Goal: Register for event/course

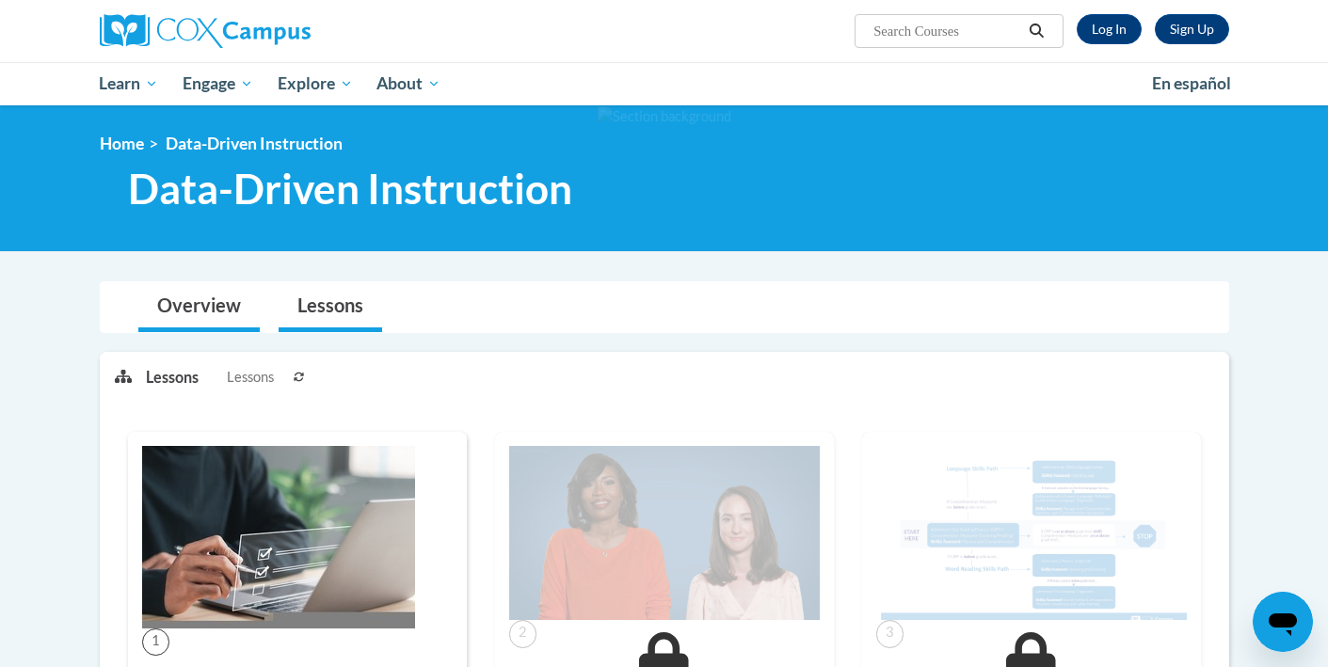
click at [212, 314] on link "Overview" at bounding box center [198, 307] width 121 height 50
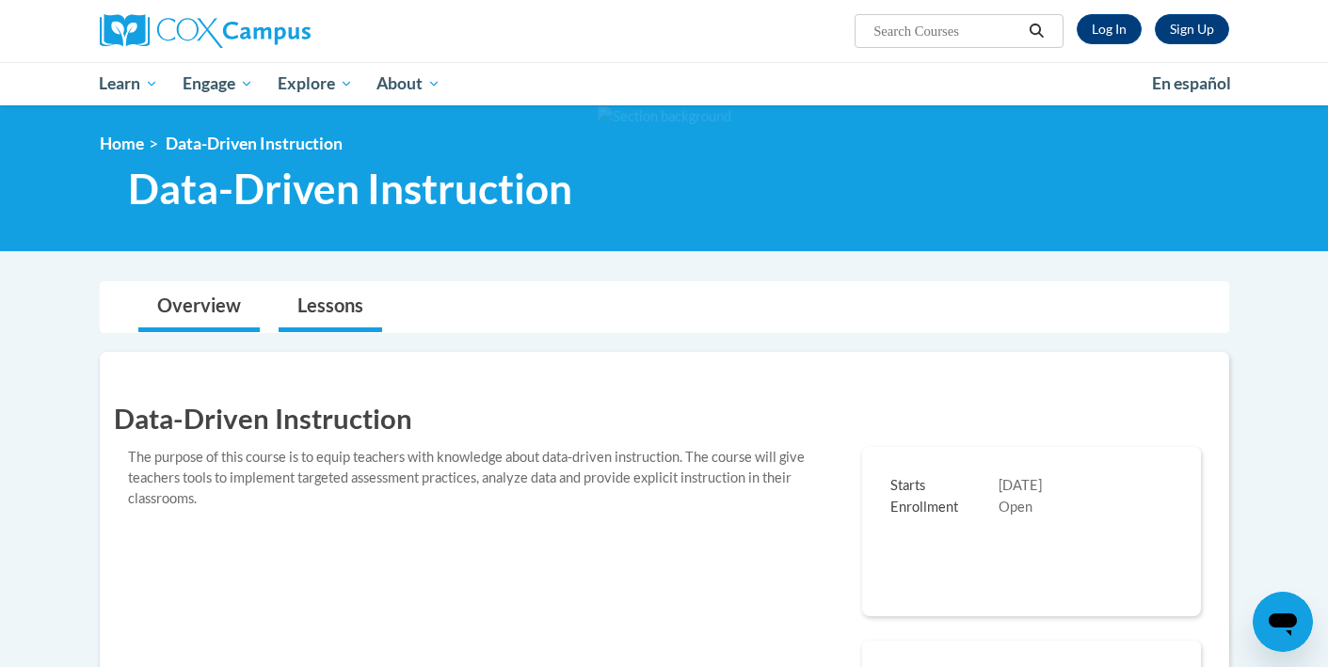
click at [333, 301] on link "Lessons" at bounding box center [331, 307] width 104 height 50
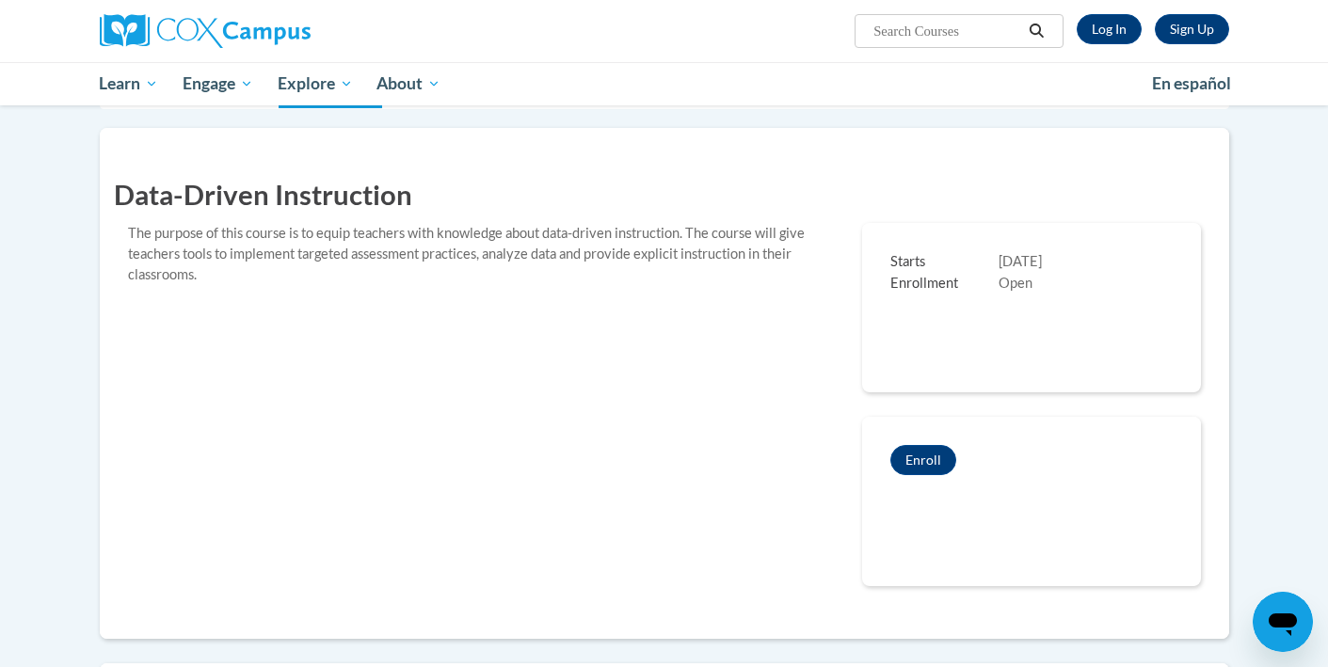
scroll to position [227, 0]
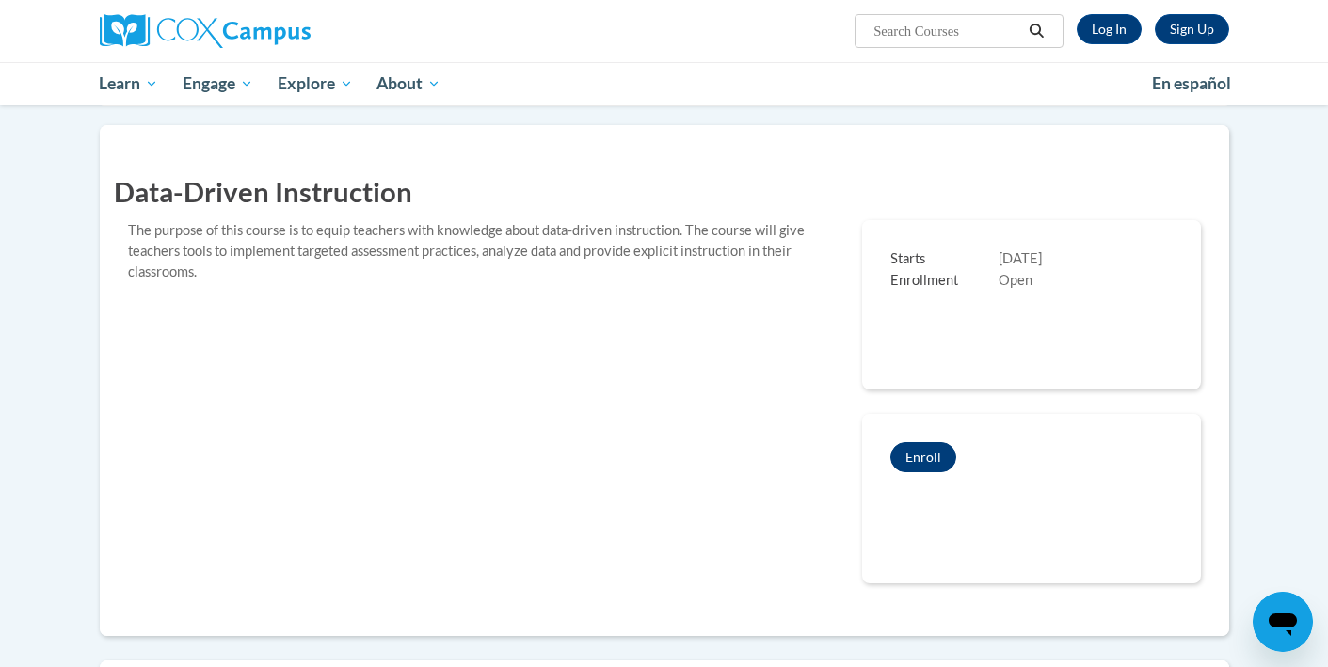
click at [931, 455] on button "Enroll" at bounding box center [923, 457] width 66 height 30
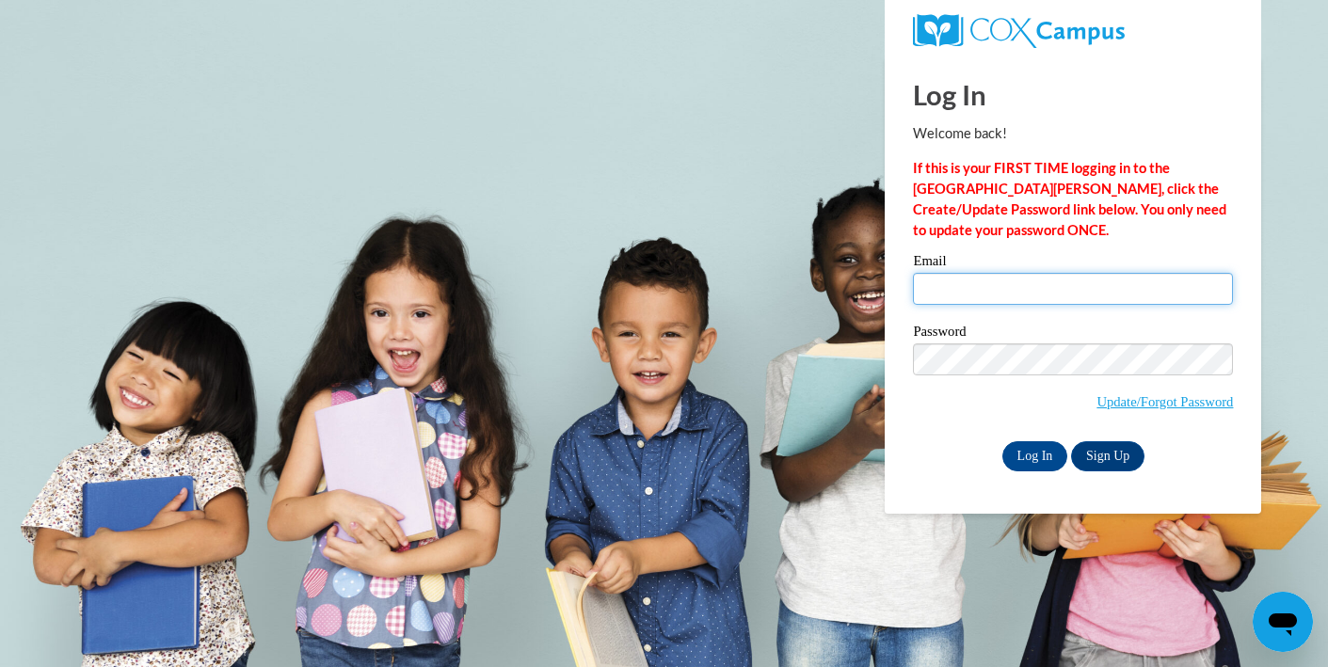
type input "mbigham@starkvillesd.com"
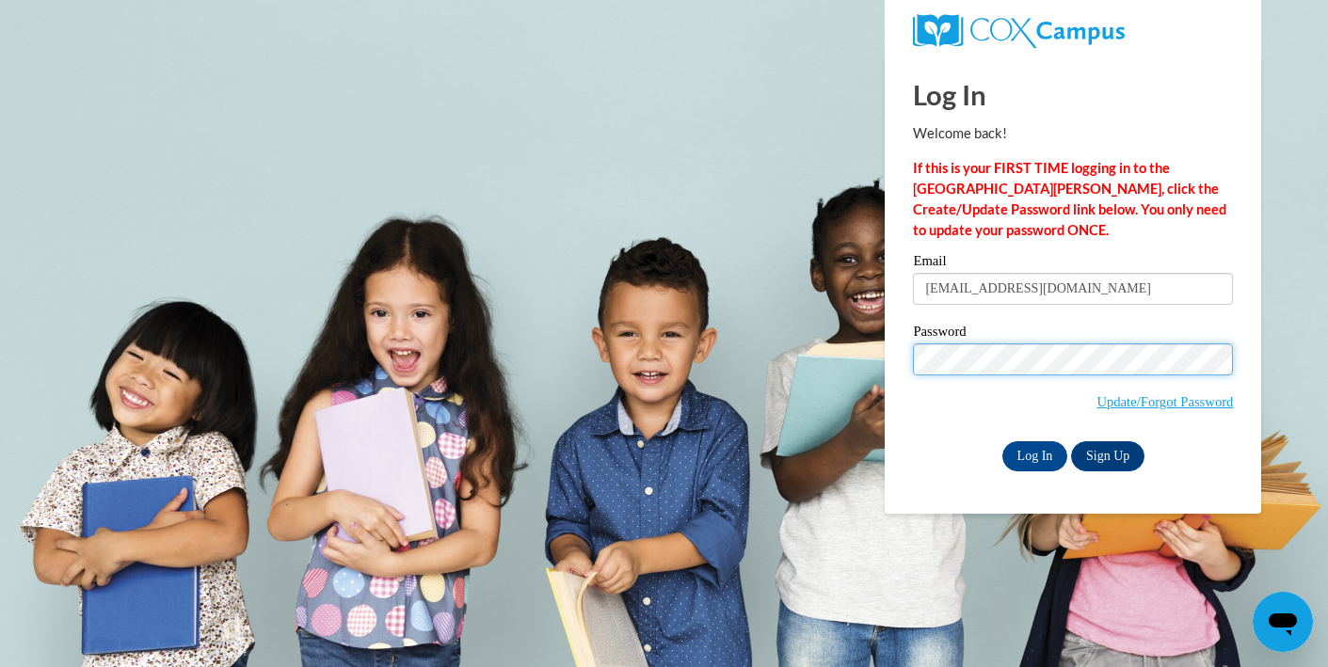
click at [1033, 453] on input "Log In" at bounding box center [1035, 456] width 66 height 30
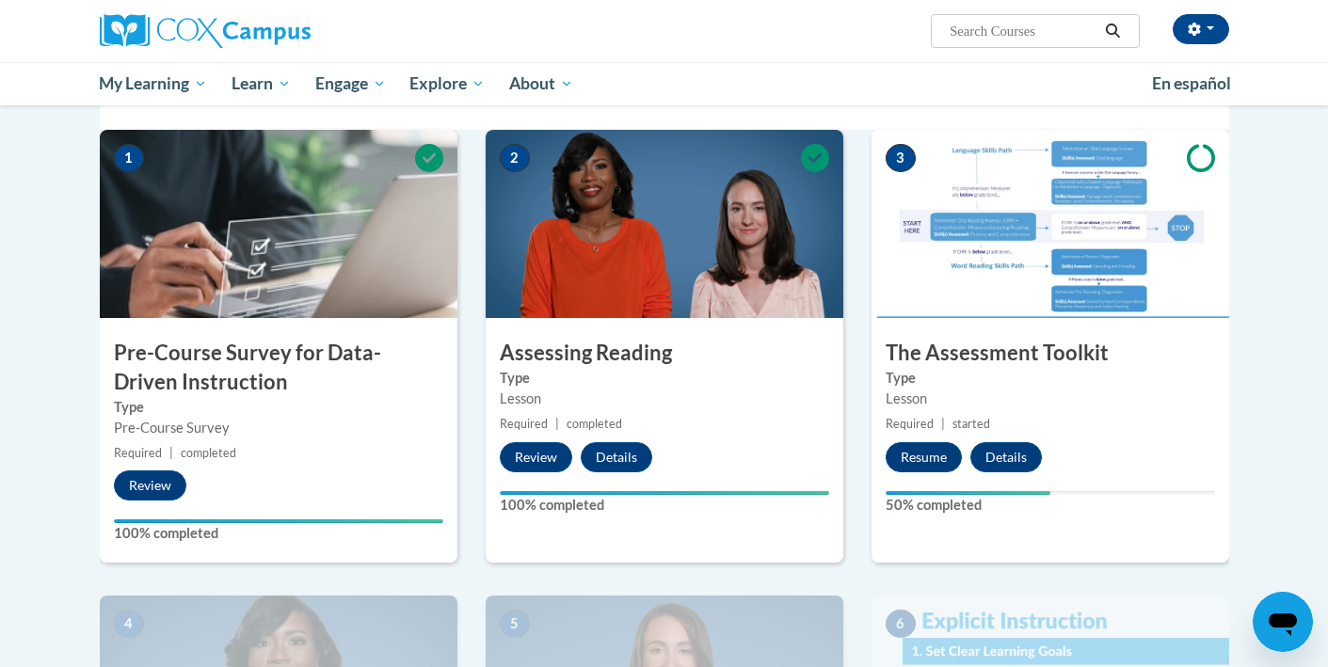
scroll to position [418, 0]
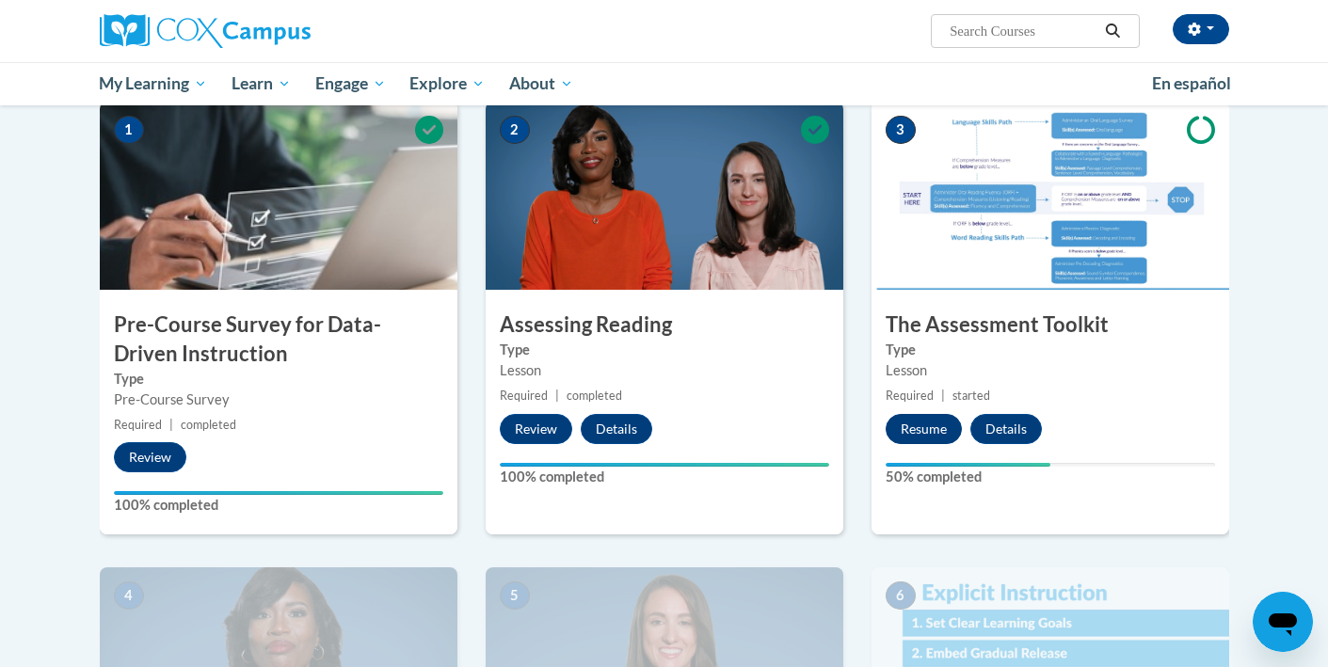
click at [906, 429] on button "Resume" at bounding box center [924, 429] width 76 height 30
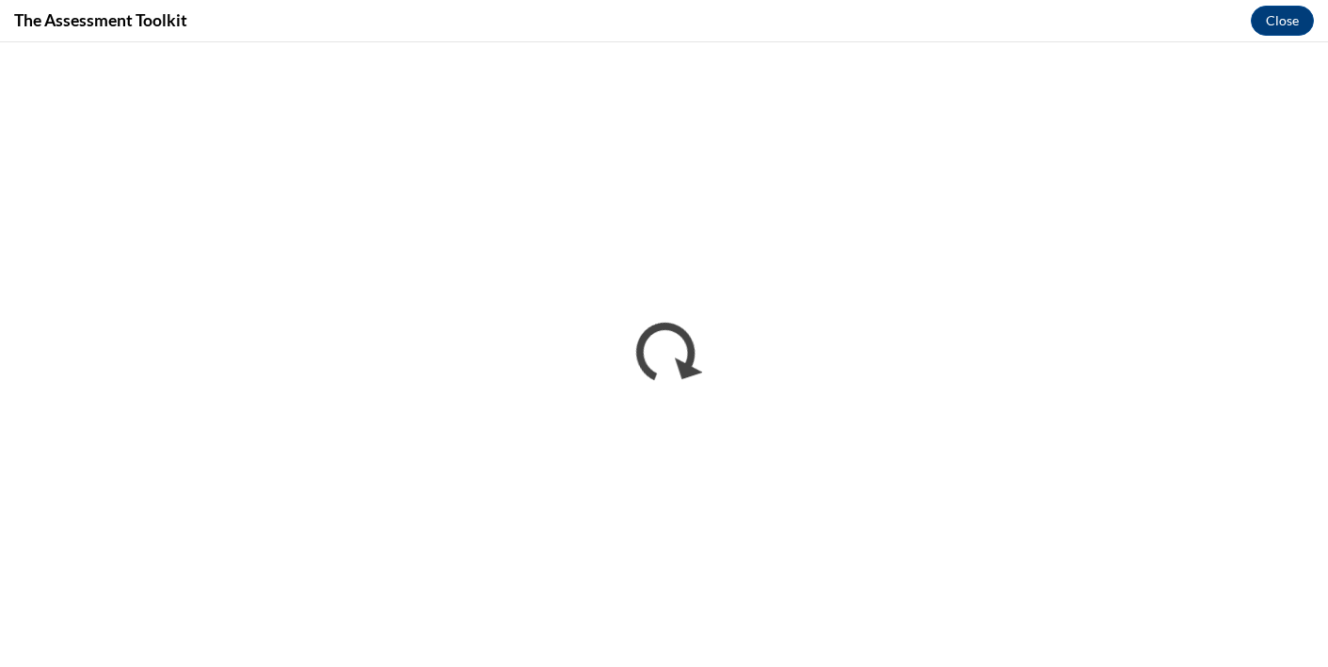
scroll to position [0, 0]
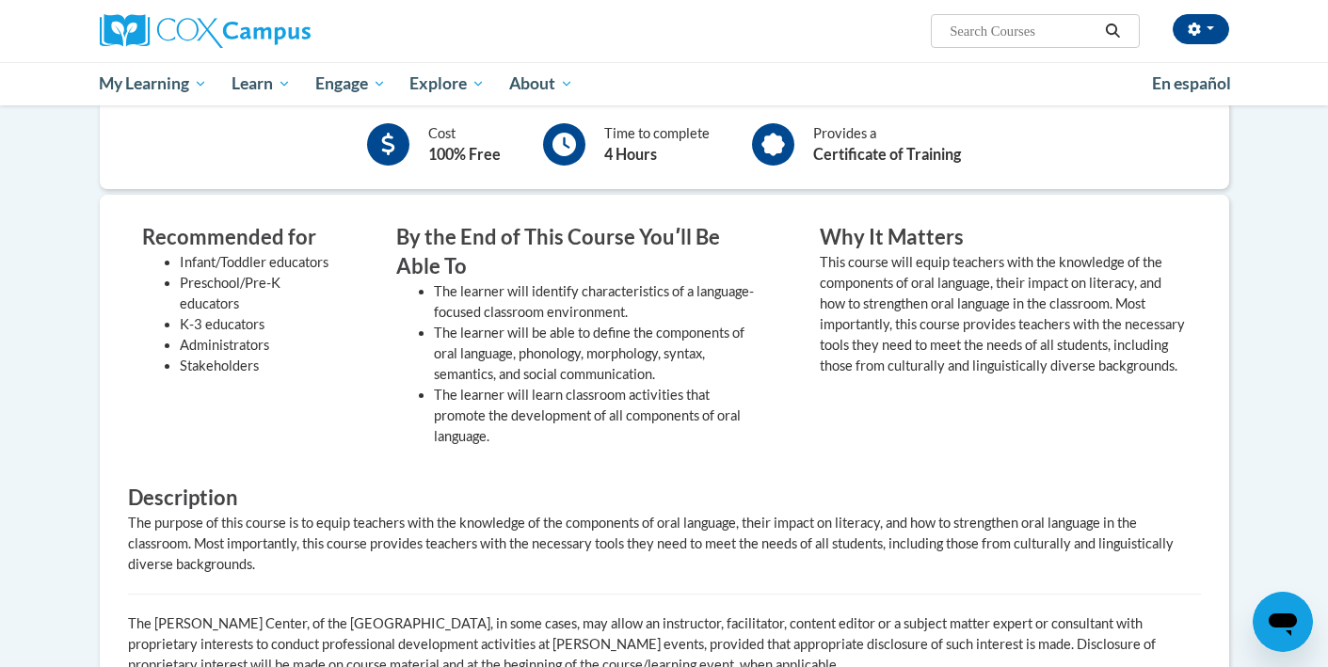
scroll to position [136, 0]
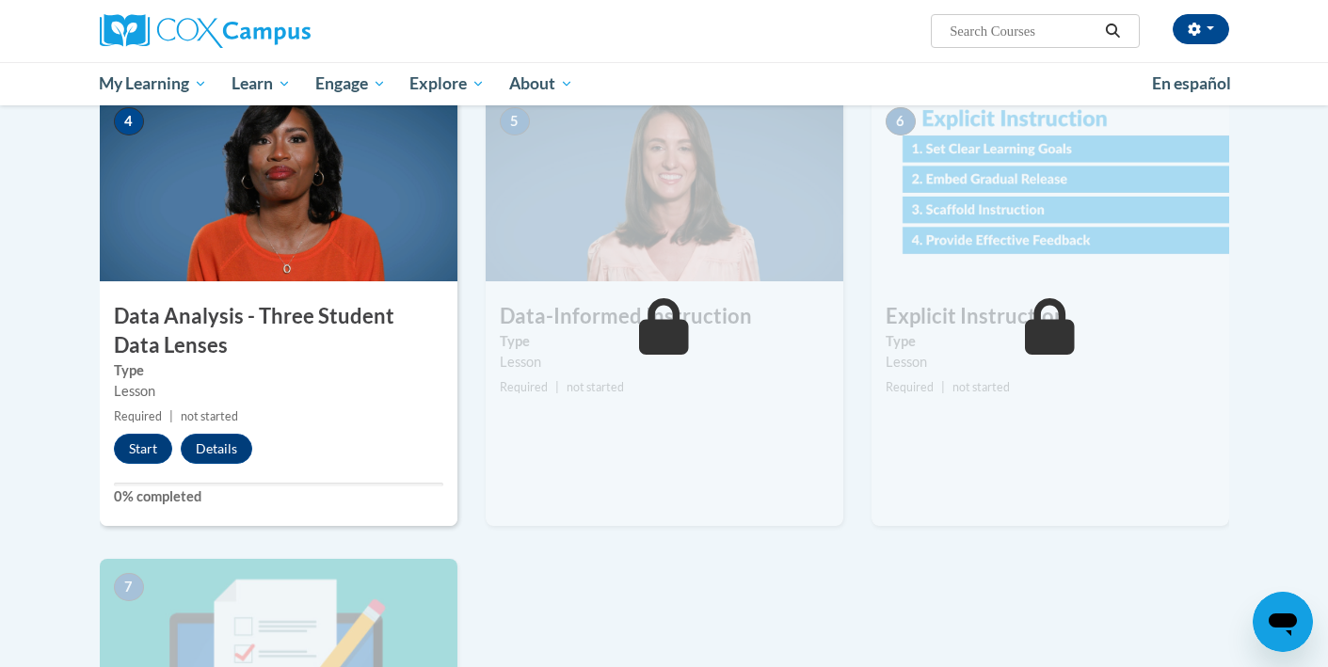
scroll to position [901, 0]
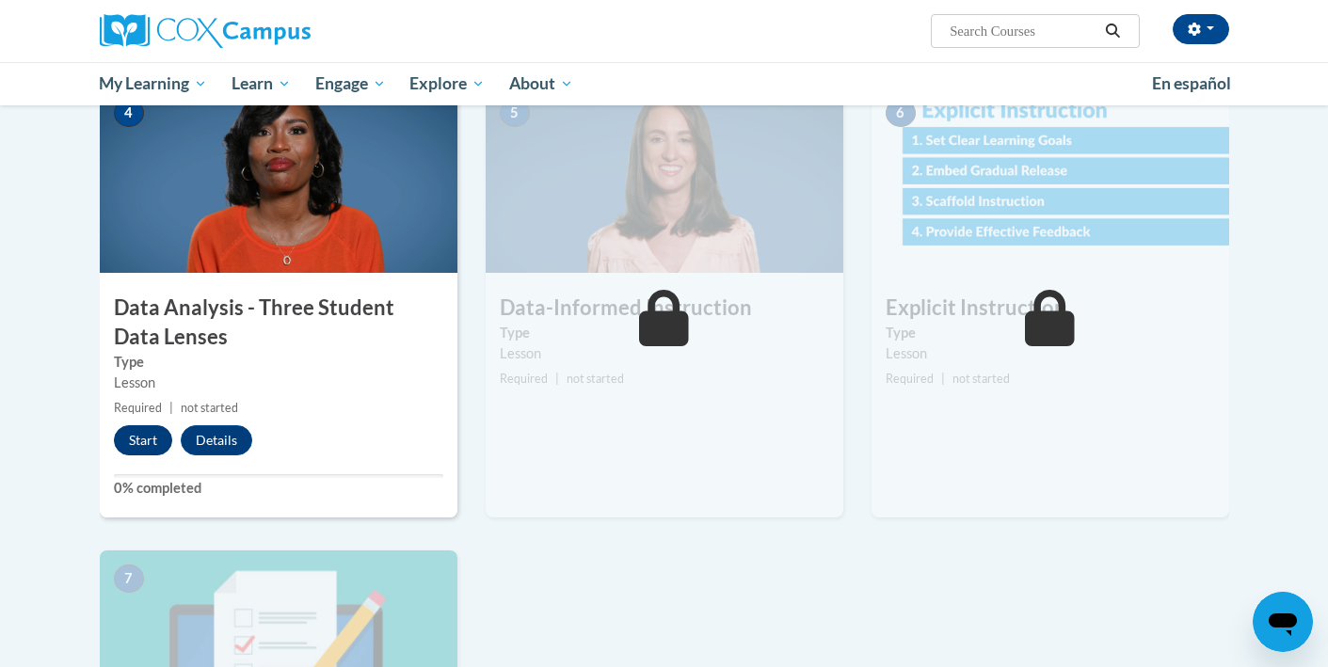
click at [147, 440] on button "Start" at bounding box center [143, 440] width 58 height 30
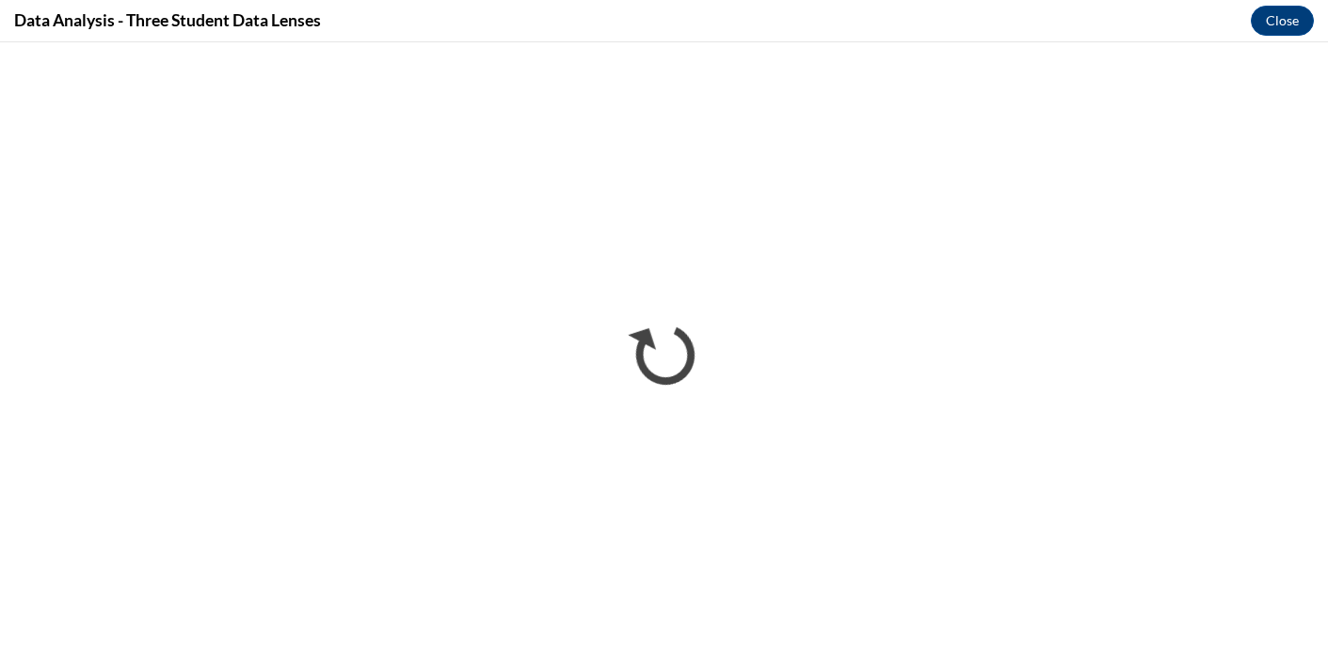
scroll to position [0, 0]
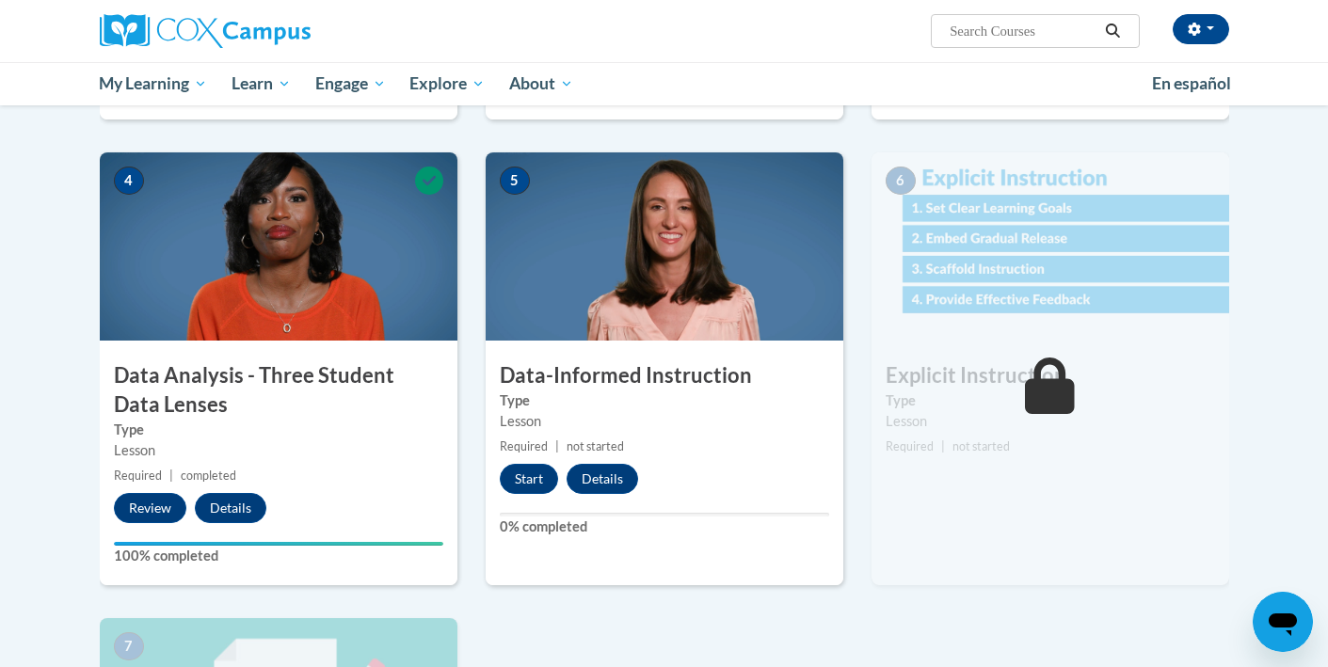
scroll to position [839, 0]
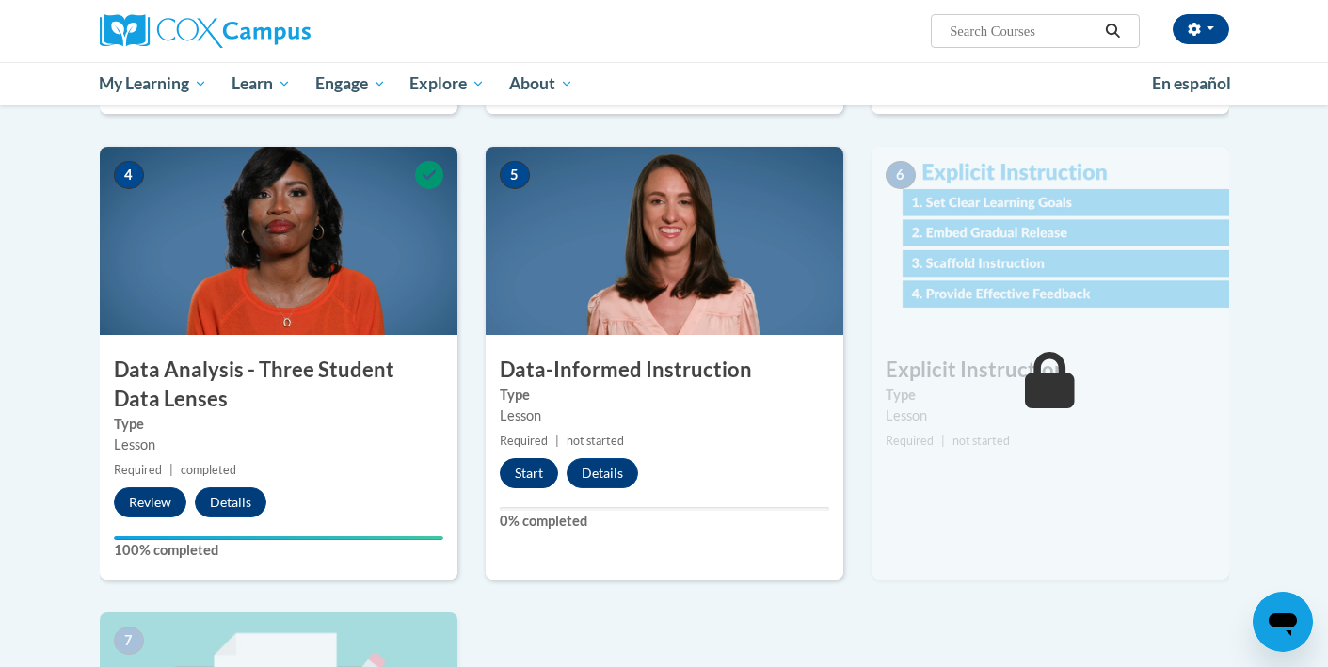
click at [534, 463] on button "Start" at bounding box center [529, 473] width 58 height 30
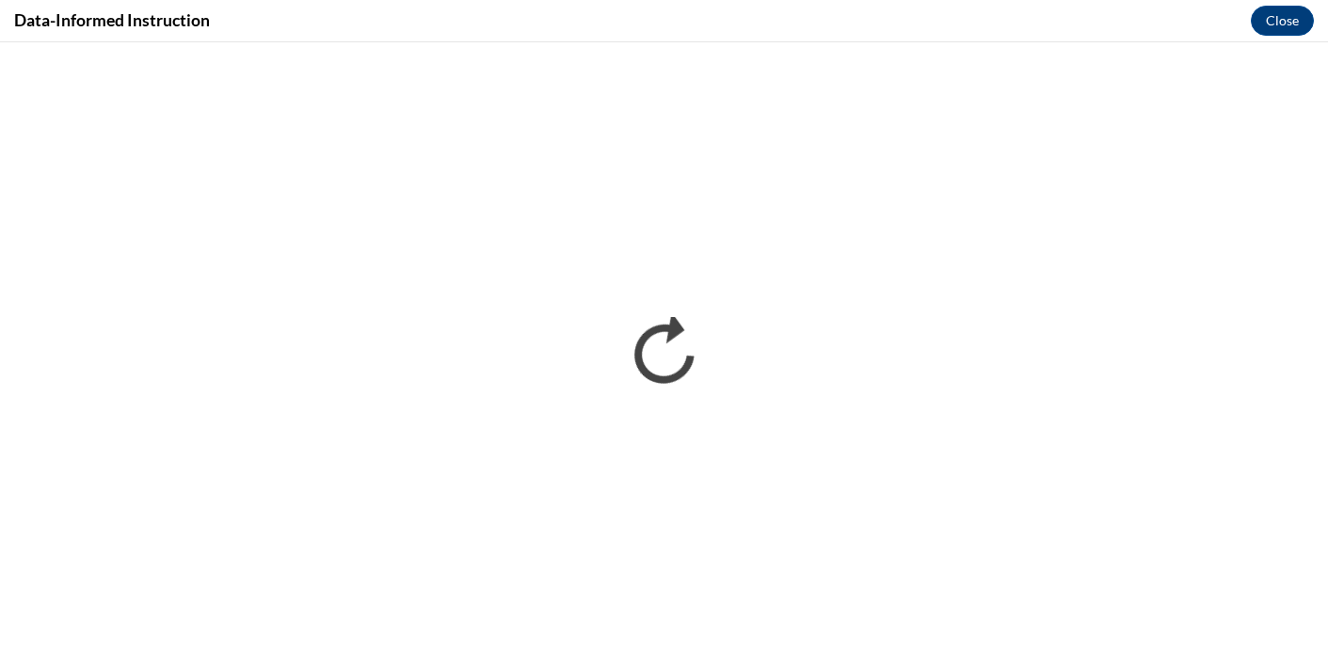
scroll to position [0, 0]
